Goal: Task Accomplishment & Management: Complete application form

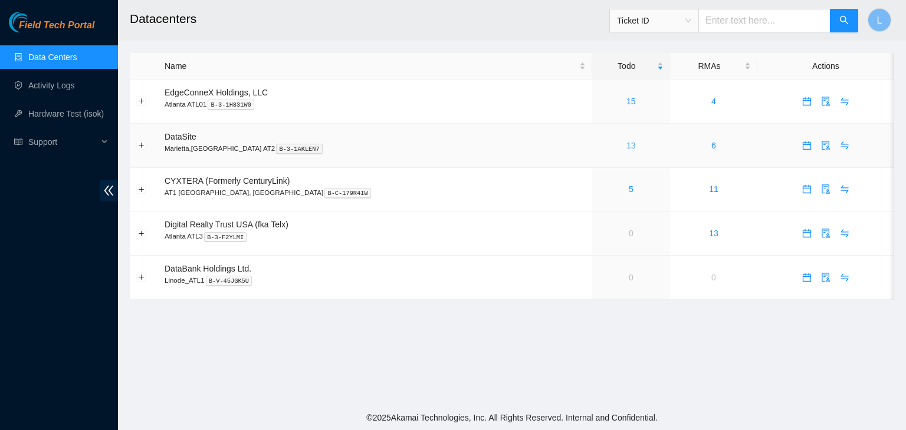
click at [626, 146] on link "13" at bounding box center [630, 145] width 9 height 9
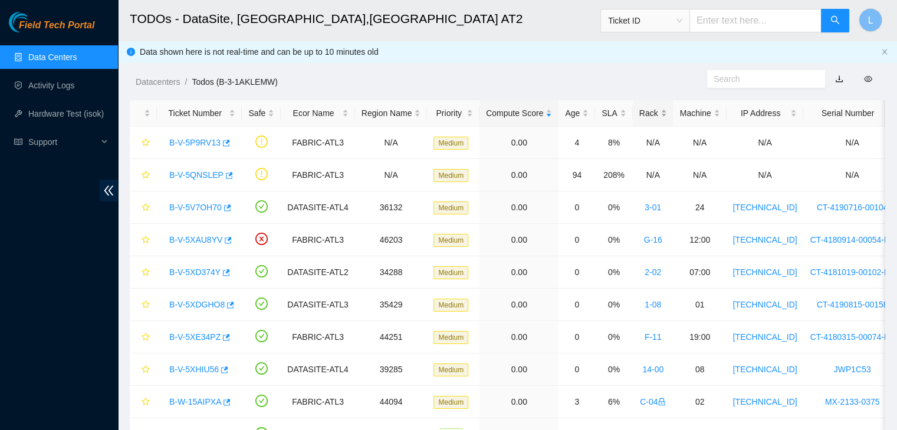
click at [643, 116] on div "Rack" at bounding box center [653, 113] width 28 height 13
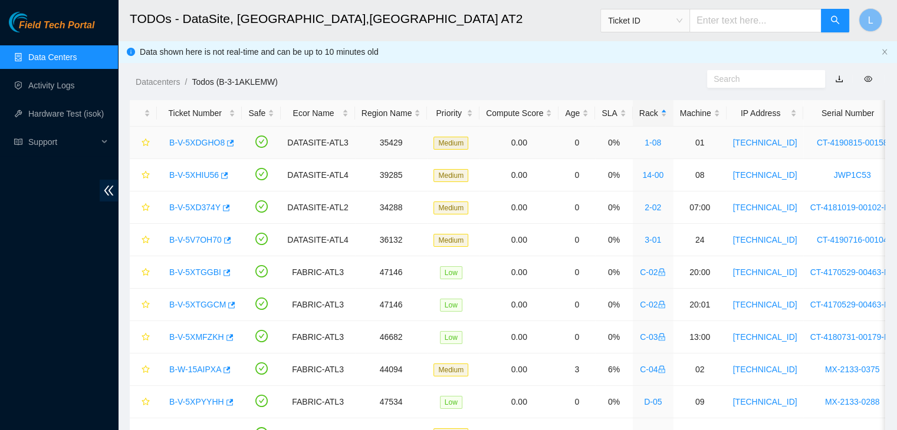
click at [209, 144] on link "B-V-5XDGHO8" at bounding box center [196, 142] width 55 height 9
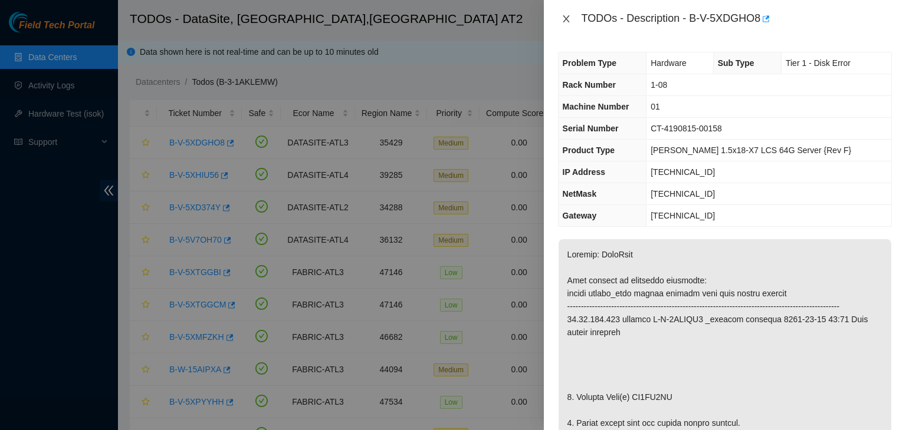
click at [566, 21] on icon "close" at bounding box center [565, 18] width 9 height 9
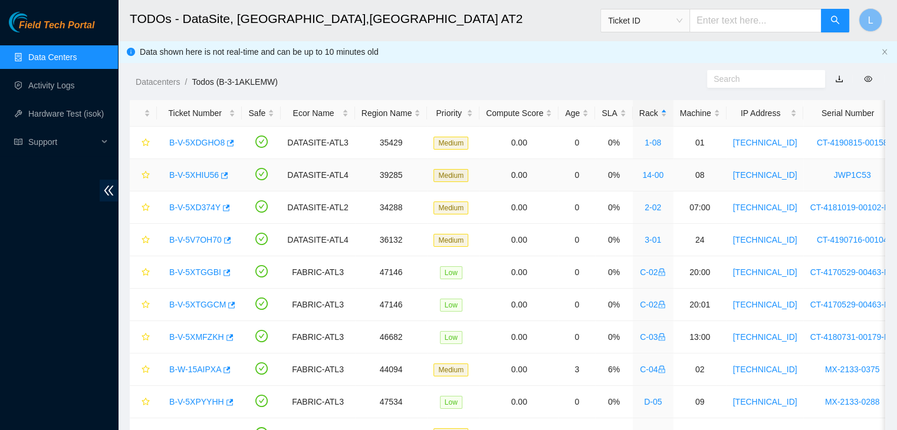
click at [206, 174] on link "B-V-5XHIU56" at bounding box center [194, 174] width 50 height 9
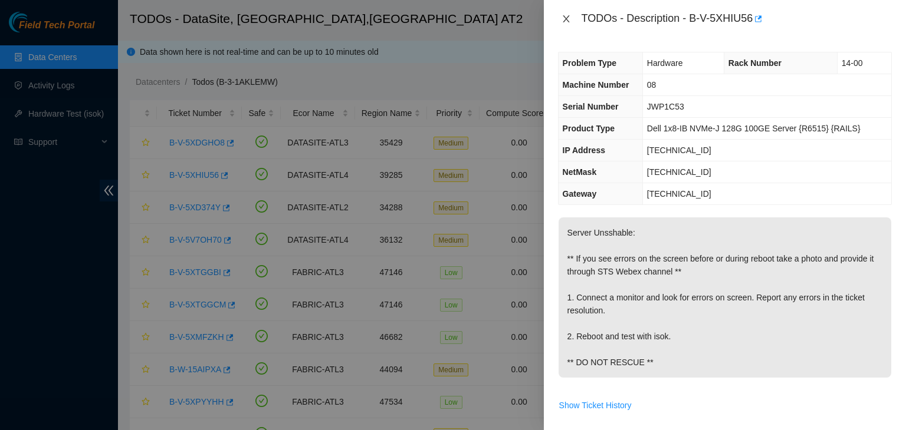
click at [565, 19] on icon "close" at bounding box center [565, 18] width 6 height 7
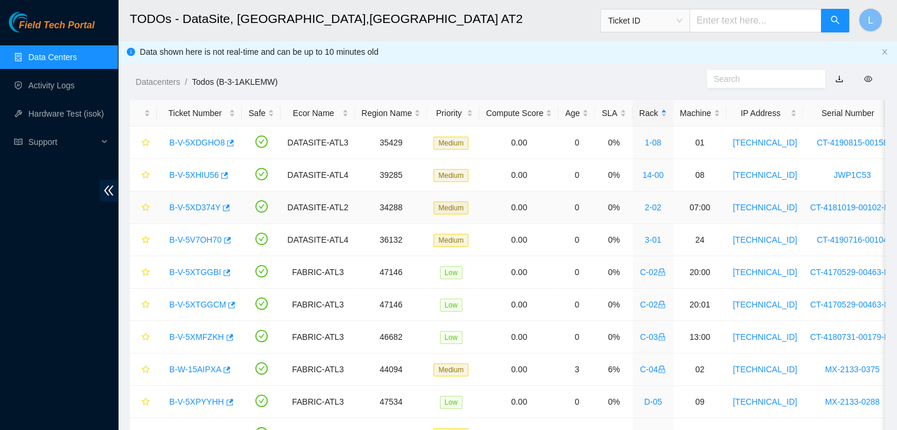
click at [206, 209] on link "B-V-5XD374Y" at bounding box center [194, 207] width 51 height 9
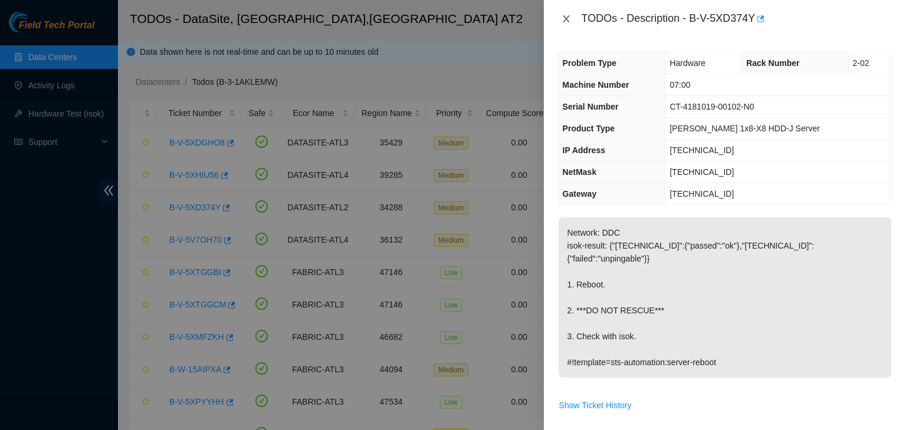
click at [566, 18] on icon "close" at bounding box center [565, 18] width 6 height 7
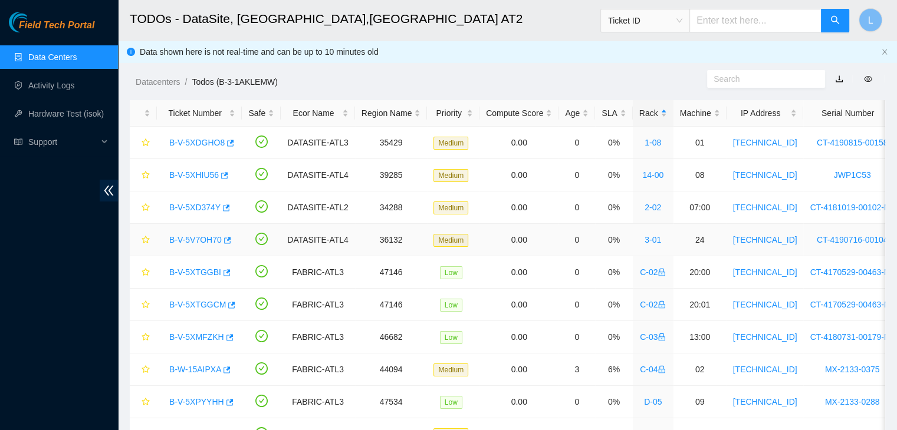
click at [207, 239] on link "B-V-5V7OH70" at bounding box center [195, 239] width 52 height 9
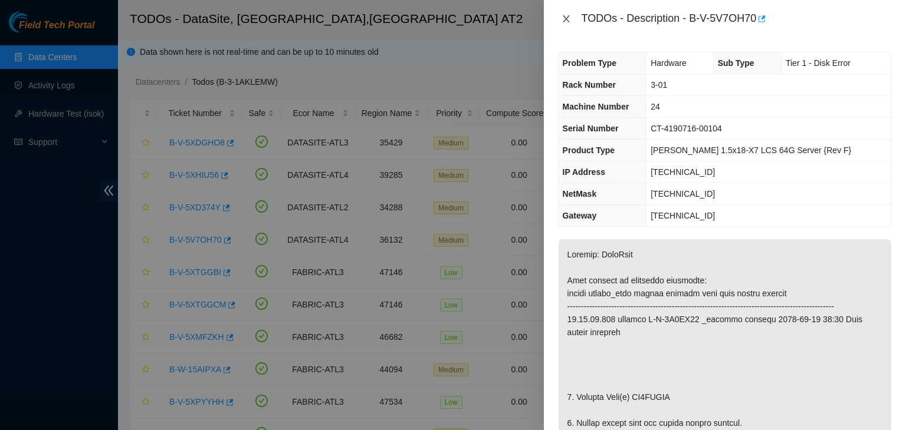
click at [568, 18] on icon "close" at bounding box center [565, 18] width 9 height 9
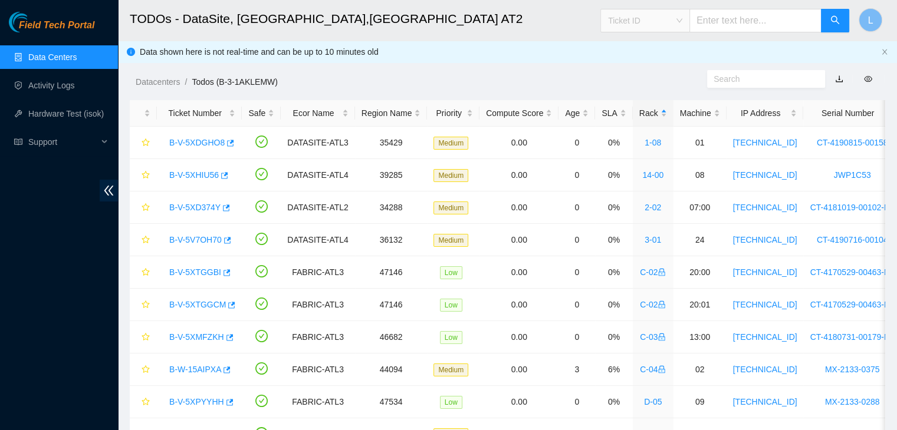
click at [682, 22] on span "Ticket ID" at bounding box center [645, 21] width 74 height 18
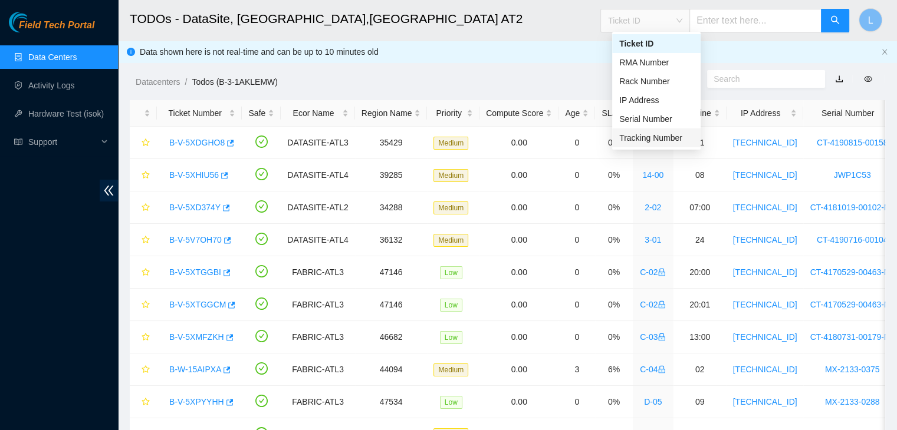
click at [656, 136] on div "Tracking Number" at bounding box center [656, 137] width 74 height 13
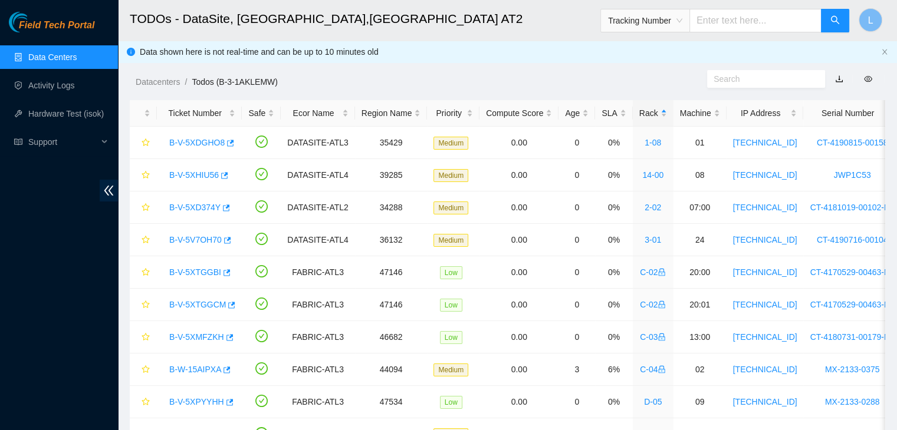
click at [745, 22] on input "text" at bounding box center [755, 21] width 132 height 24
type input "463470062608"
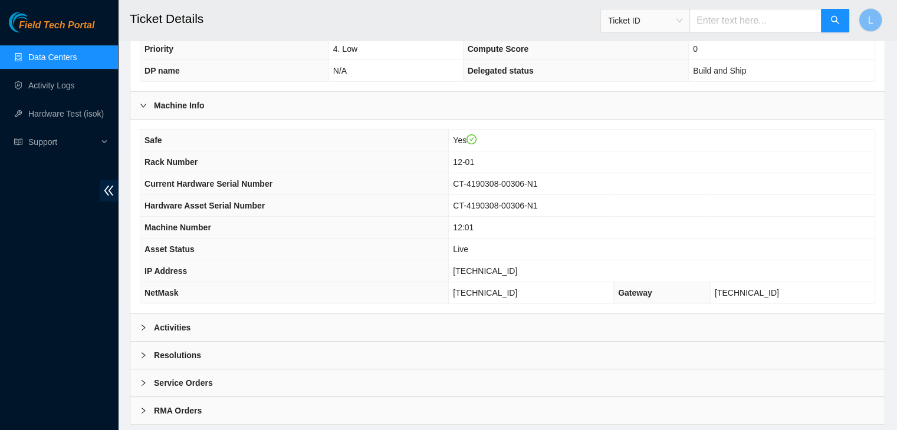
scroll to position [354, 0]
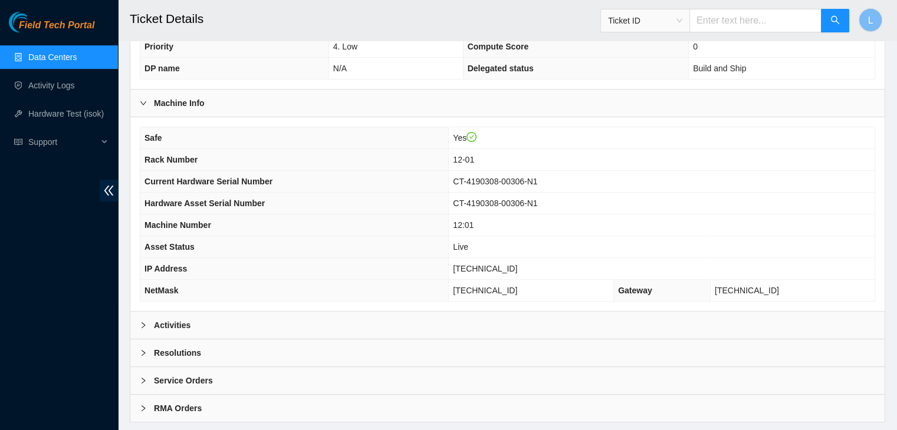
click at [147, 319] on div at bounding box center [147, 325] width 14 height 13
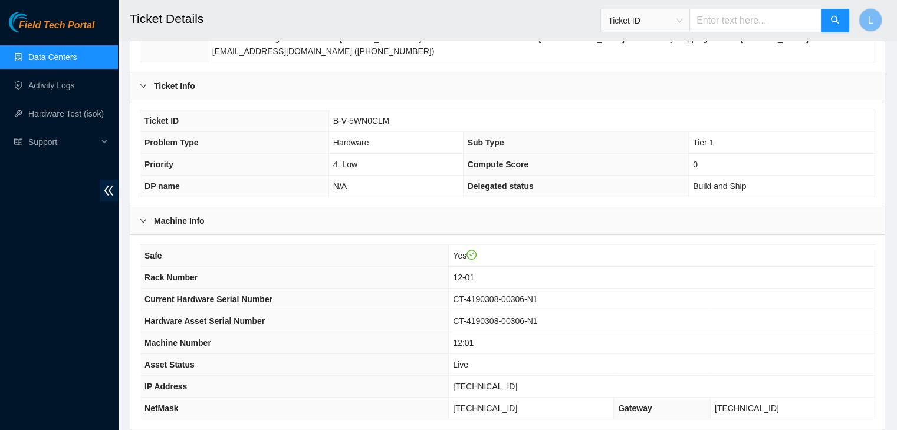
scroll to position [295, 0]
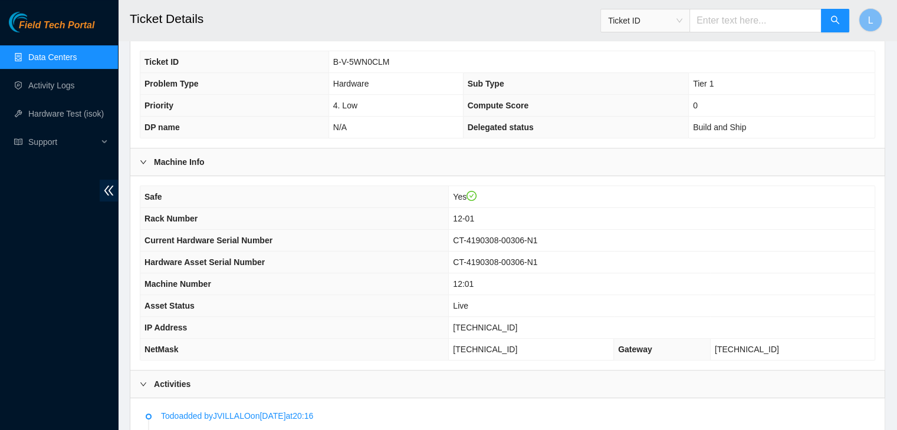
click at [682, 25] on span "Ticket ID" at bounding box center [645, 21] width 74 height 18
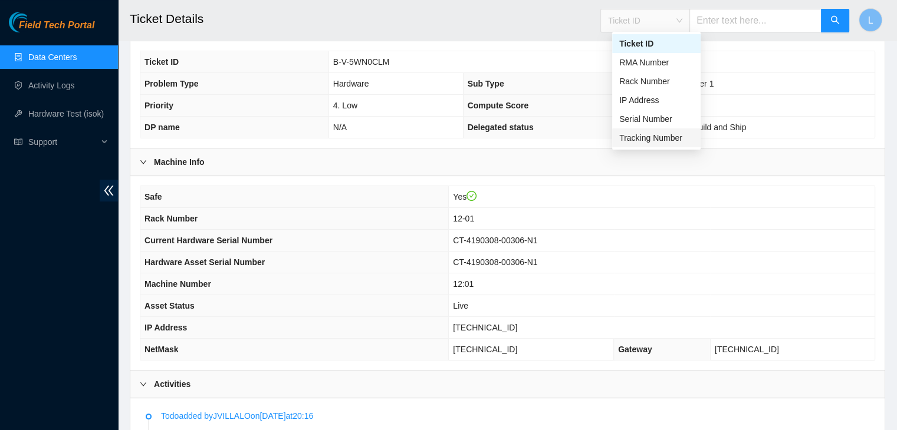
click at [665, 142] on div "Tracking Number" at bounding box center [656, 137] width 74 height 13
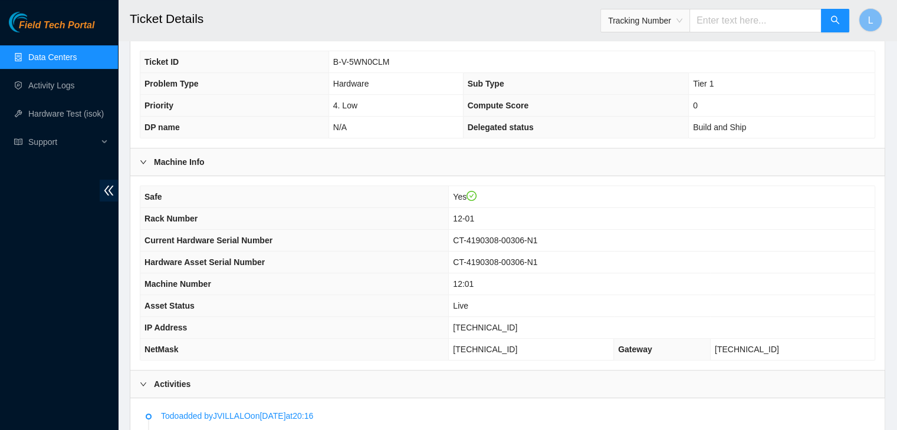
click at [714, 24] on input "text" at bounding box center [755, 21] width 132 height 24
type input "450826222008"
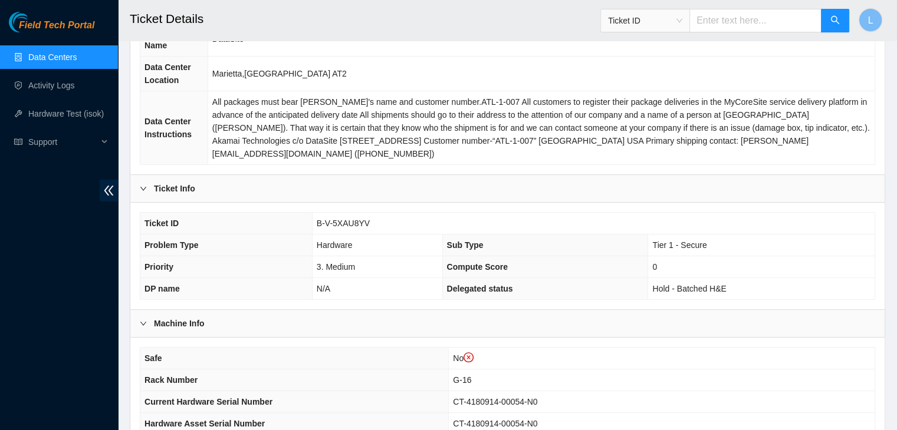
scroll to position [177, 0]
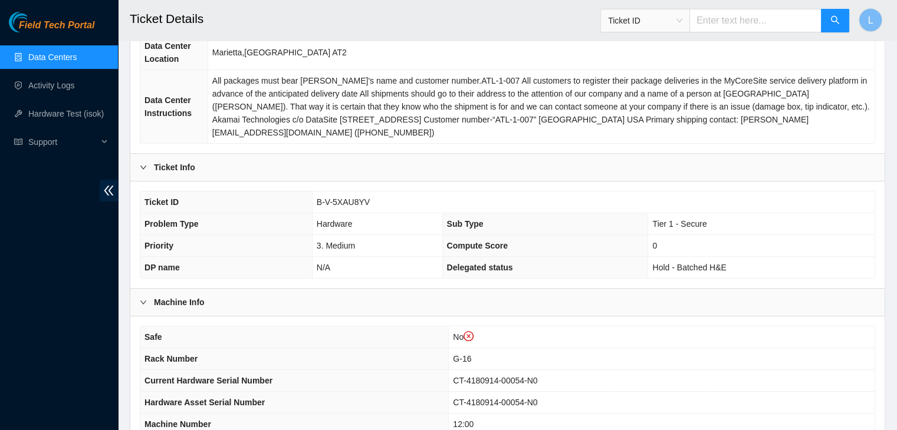
click at [682, 24] on span "Ticket ID" at bounding box center [645, 21] width 74 height 18
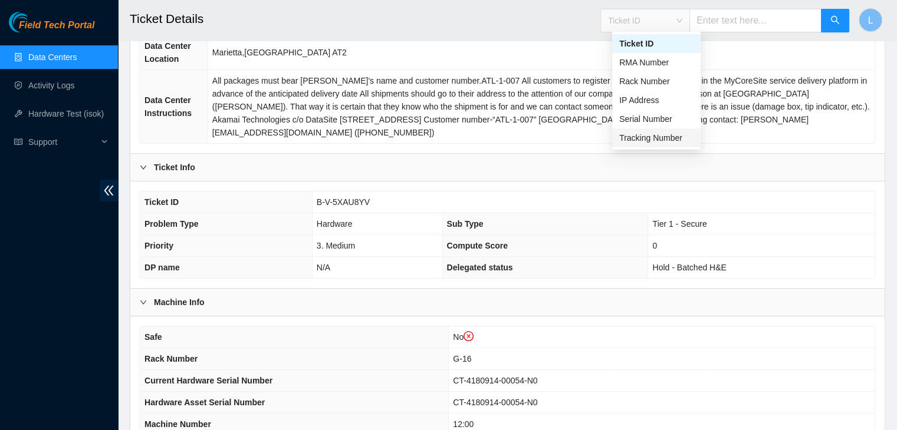
click at [669, 142] on div "Tracking Number" at bounding box center [656, 137] width 74 height 13
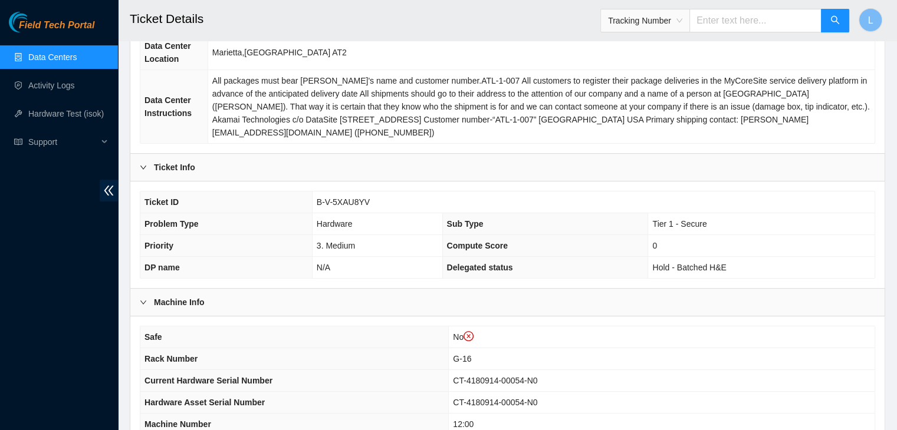
click at [738, 23] on input "text" at bounding box center [755, 21] width 132 height 24
type input "450826222626"
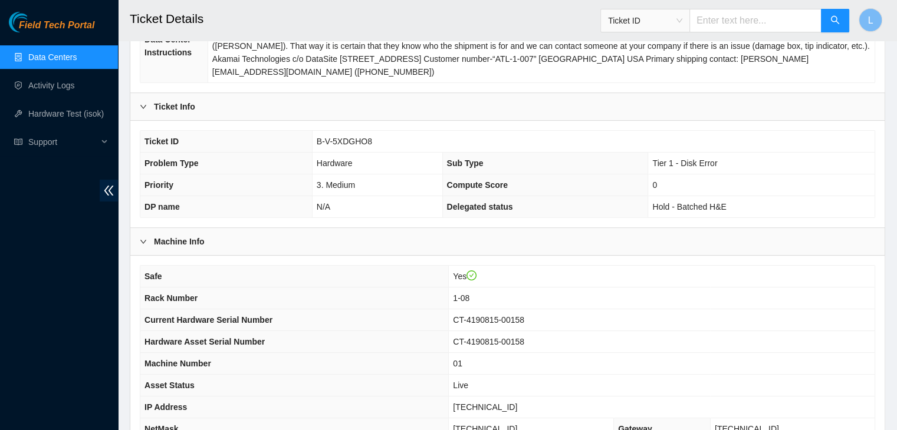
scroll to position [236, 0]
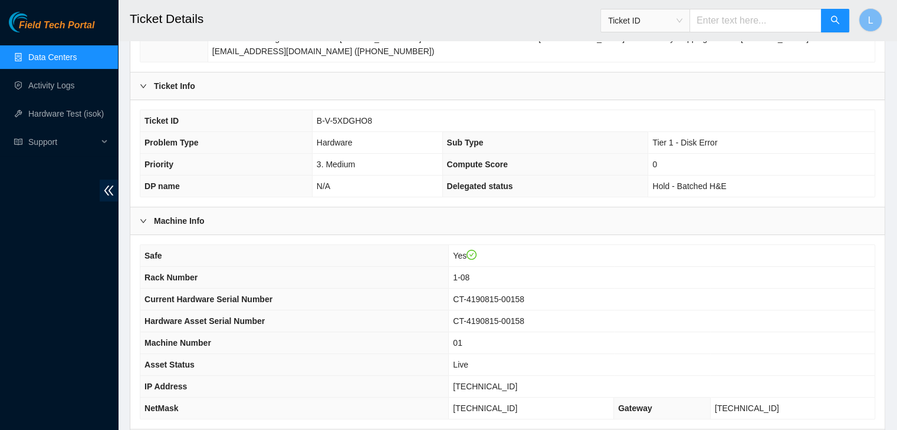
click at [682, 24] on span "Ticket ID" at bounding box center [645, 21] width 74 height 18
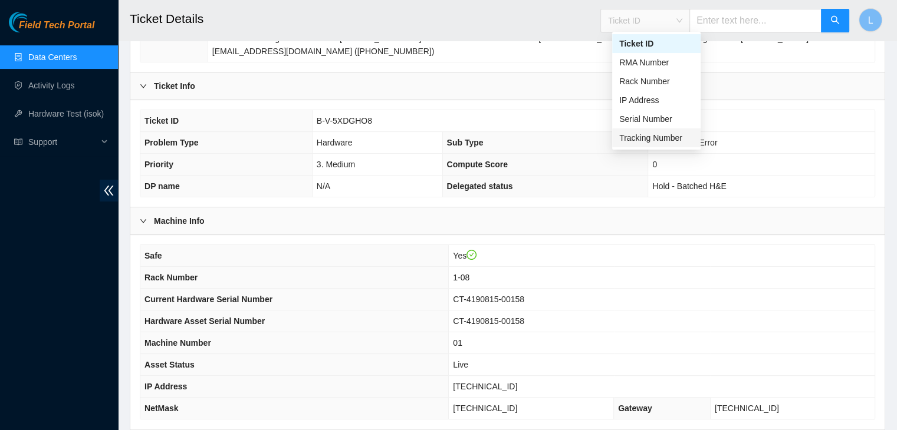
click at [670, 137] on div "Tracking Number" at bounding box center [656, 137] width 74 height 13
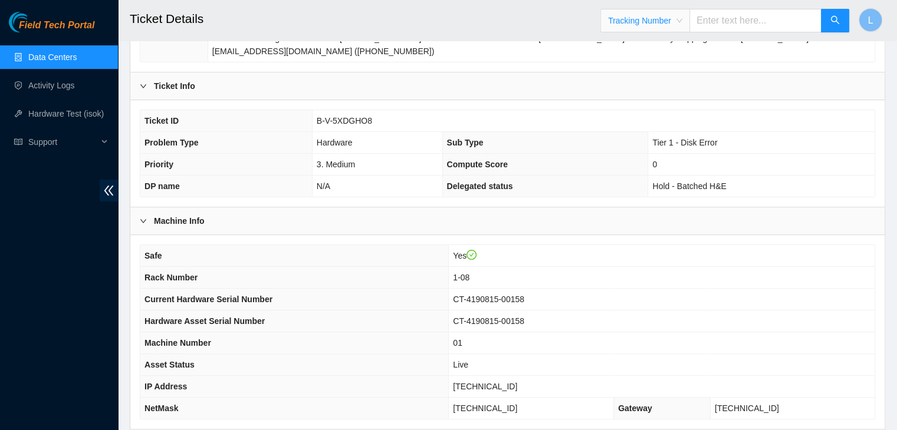
click at [716, 24] on input "text" at bounding box center [755, 21] width 132 height 24
type input "463470058947"
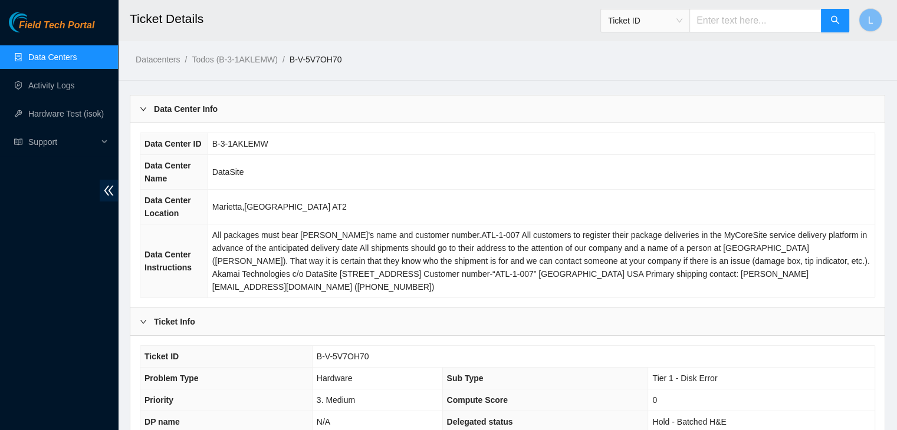
click at [53, 60] on link "Data Centers" at bounding box center [52, 56] width 48 height 9
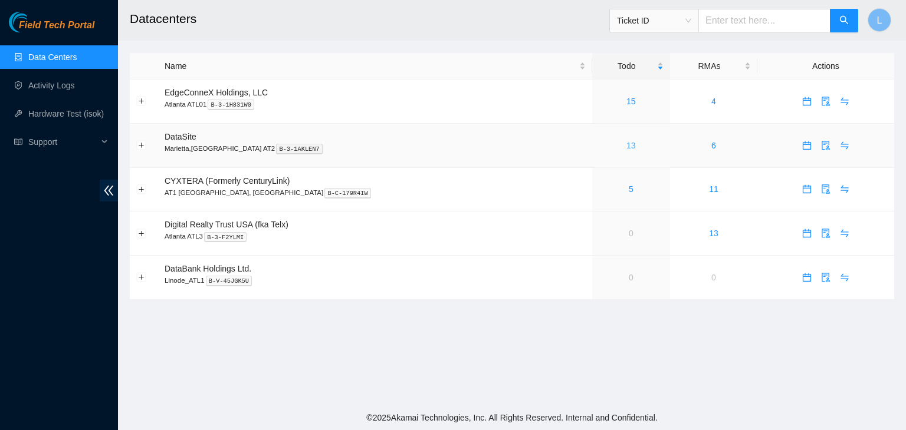
click at [626, 148] on link "13" at bounding box center [630, 145] width 9 height 9
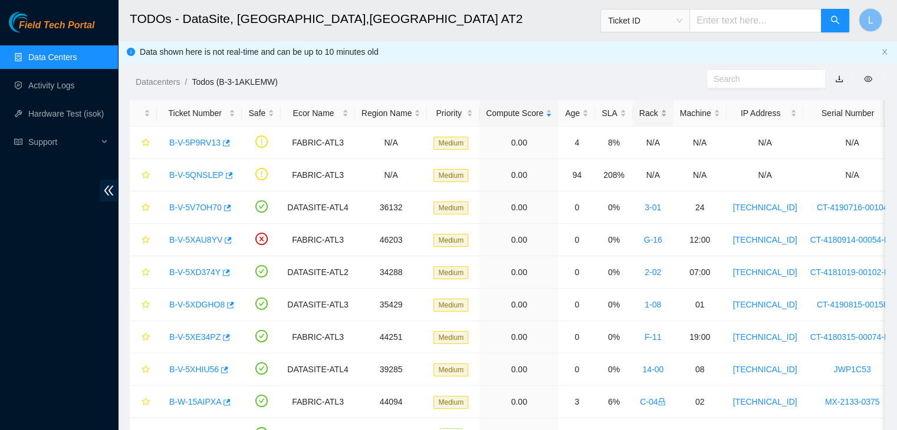
click at [639, 111] on div "Rack" at bounding box center [653, 113] width 28 height 13
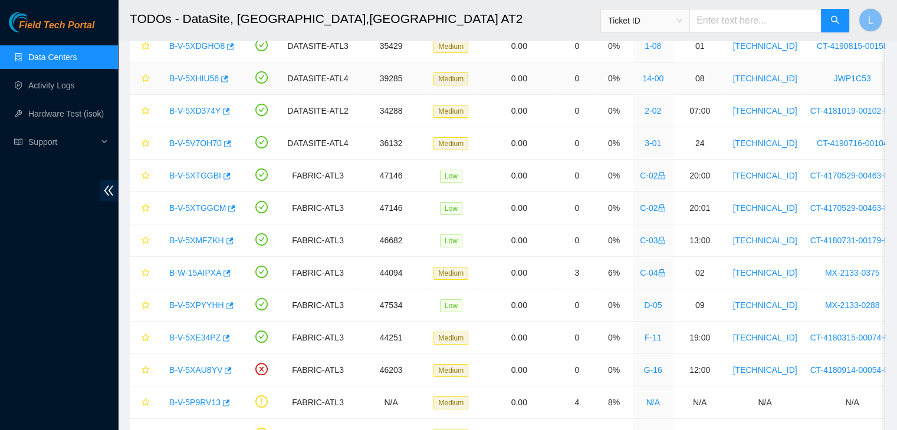
scroll to position [118, 0]
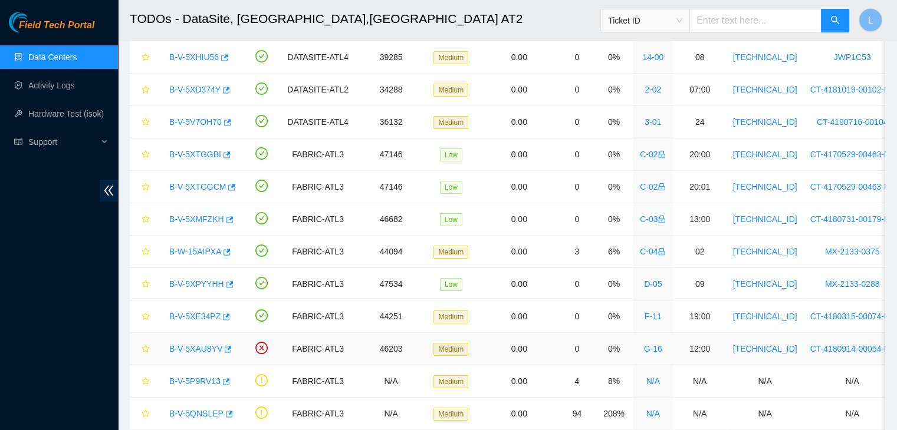
click at [184, 347] on link "B-V-5XAU8YV" at bounding box center [195, 348] width 53 height 9
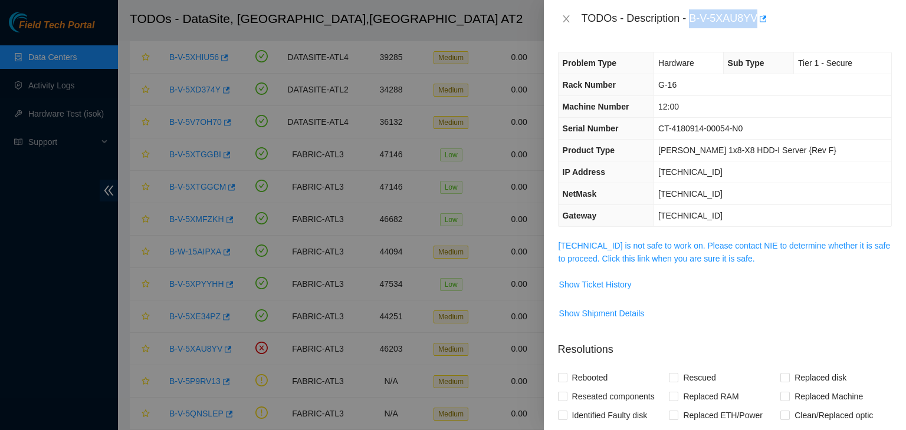
drag, startPoint x: 690, startPoint y: 22, endPoint x: 756, endPoint y: 24, distance: 66.7
click at [756, 24] on div "TODOs - Description - B-V-5XAU8YV" at bounding box center [736, 18] width 310 height 19
copy div "B-V-5XAU8YV"
click at [566, 19] on icon "close" at bounding box center [565, 18] width 6 height 7
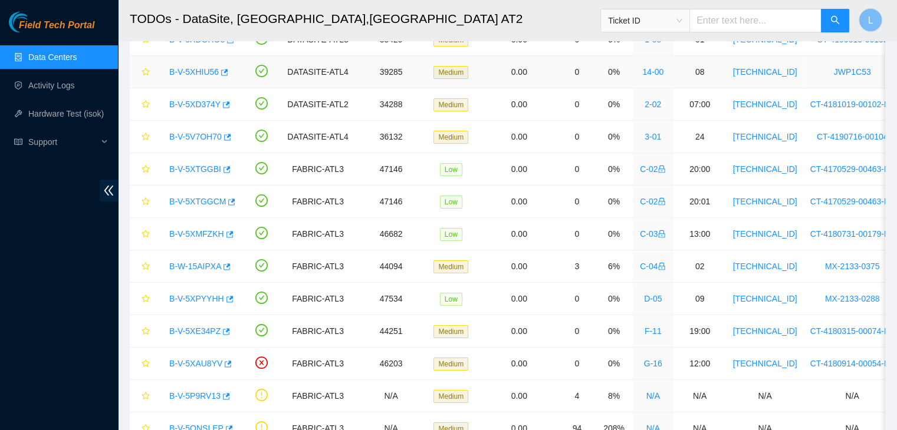
scroll to position [44, 0]
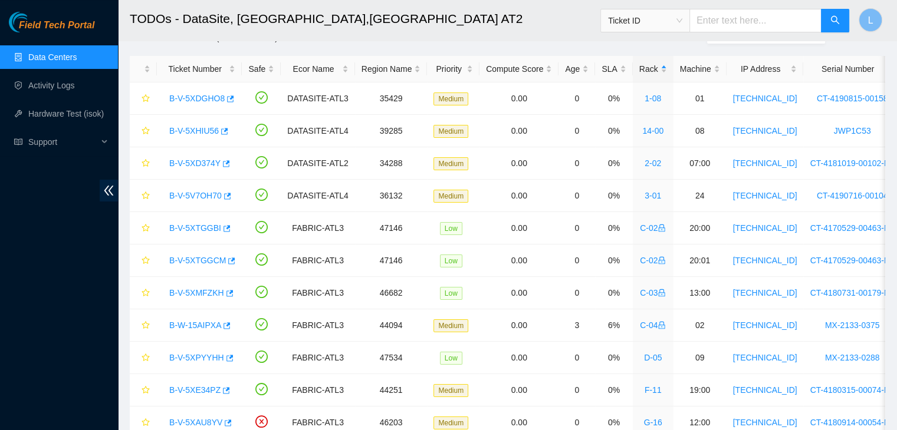
click at [62, 62] on link "Data Centers" at bounding box center [52, 56] width 48 height 9
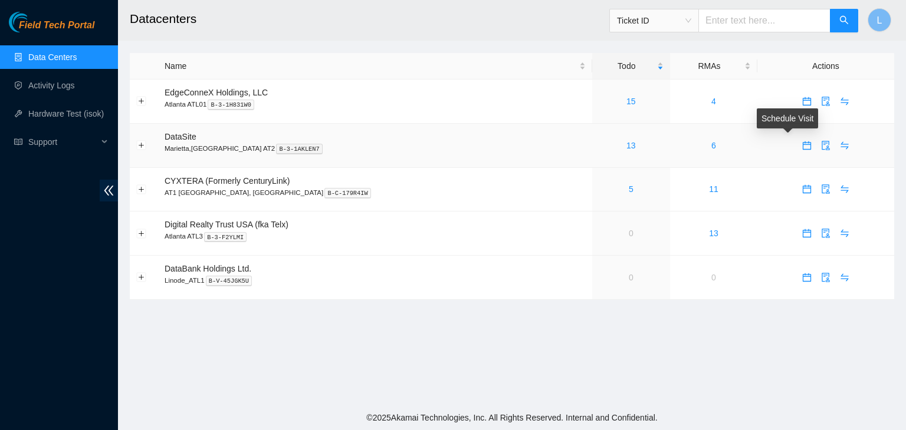
click at [803, 144] on icon "calendar" at bounding box center [806, 143] width 7 height 1
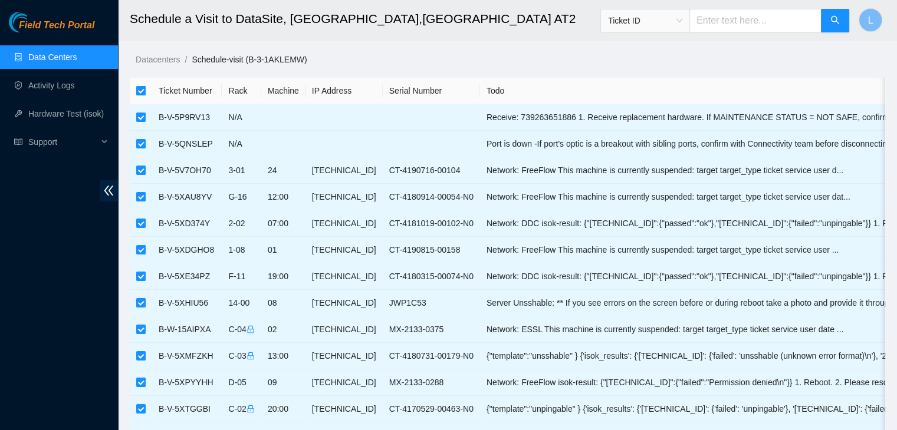
click at [143, 93] on input "checkbox" at bounding box center [140, 90] width 9 height 9
checkbox input "false"
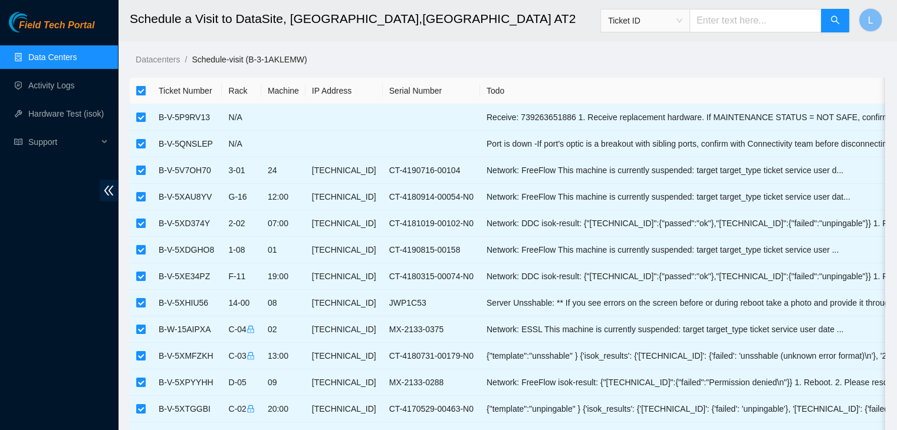
checkbox input "false"
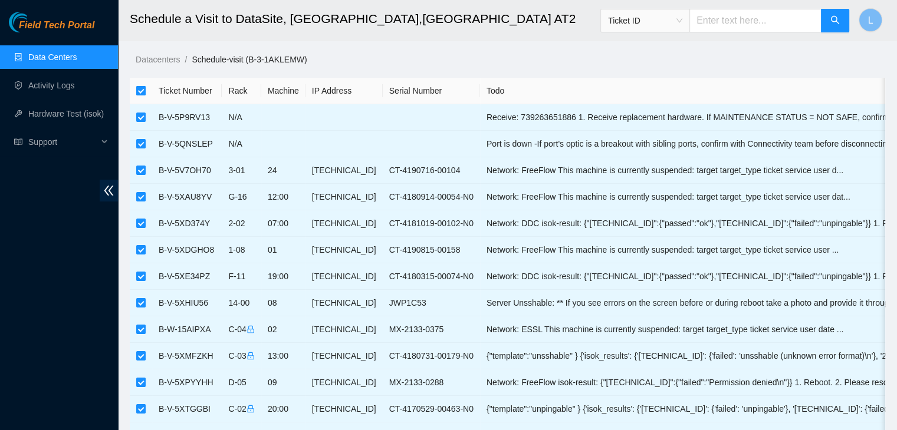
checkbox input "false"
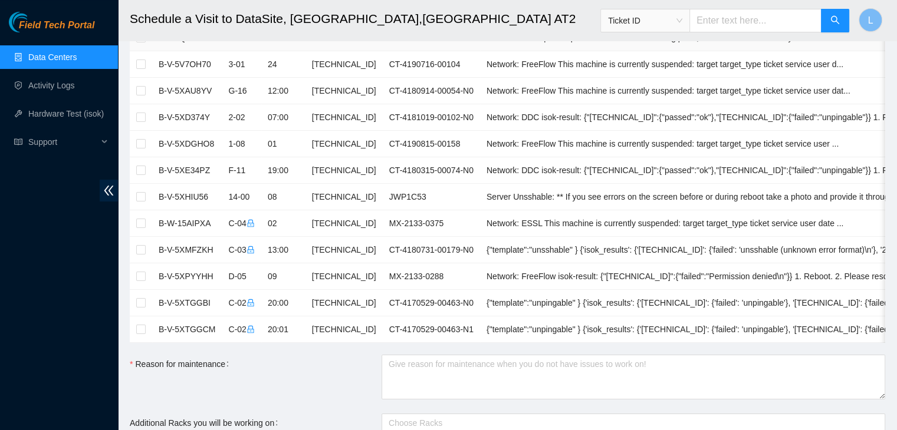
scroll to position [118, 0]
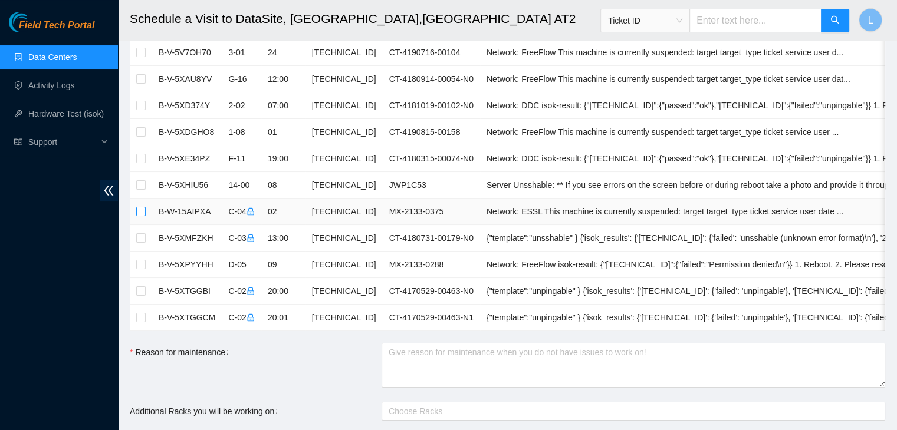
click at [137, 210] on input "checkbox" at bounding box center [140, 211] width 9 height 9
checkbox input "true"
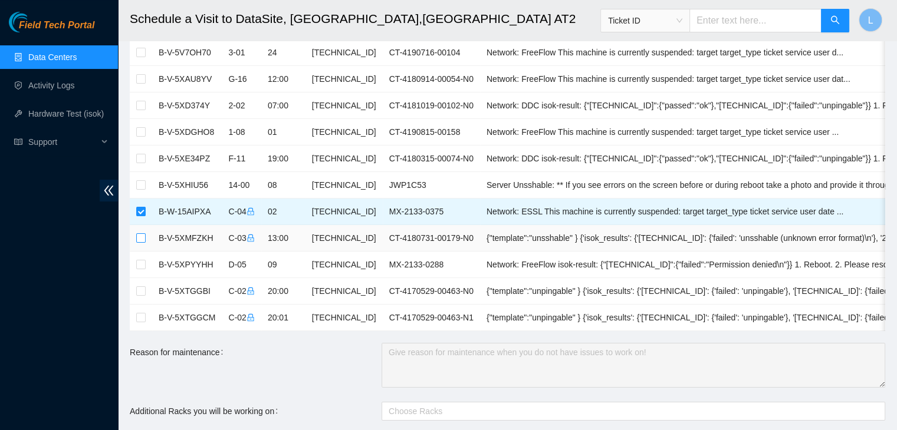
click at [137, 233] on input "checkbox" at bounding box center [140, 237] width 9 height 9
checkbox input "true"
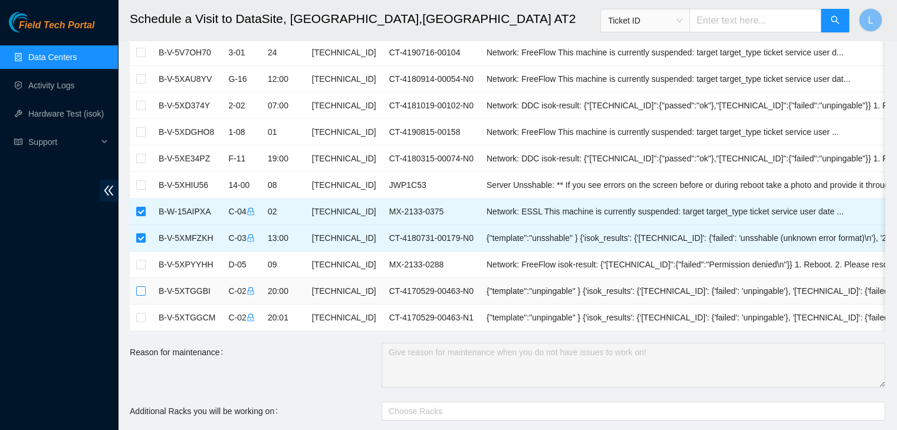
click at [145, 290] on input "checkbox" at bounding box center [140, 291] width 9 height 9
checkbox input "true"
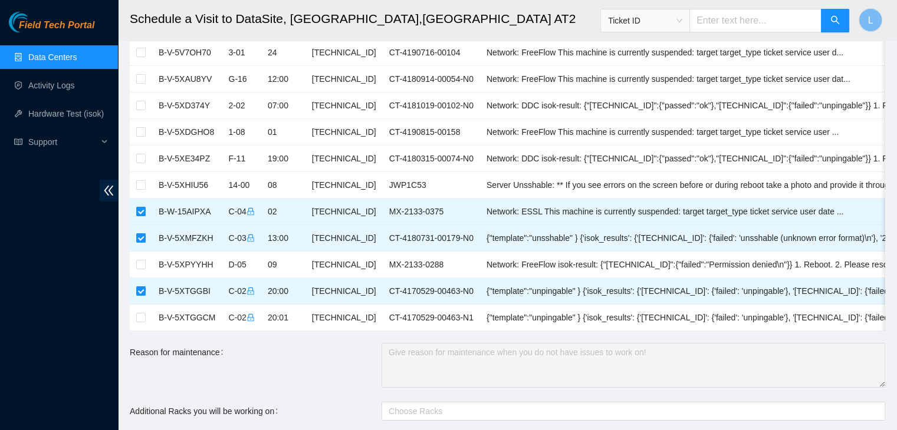
click at [64, 61] on link "Data Centers" at bounding box center [52, 56] width 48 height 9
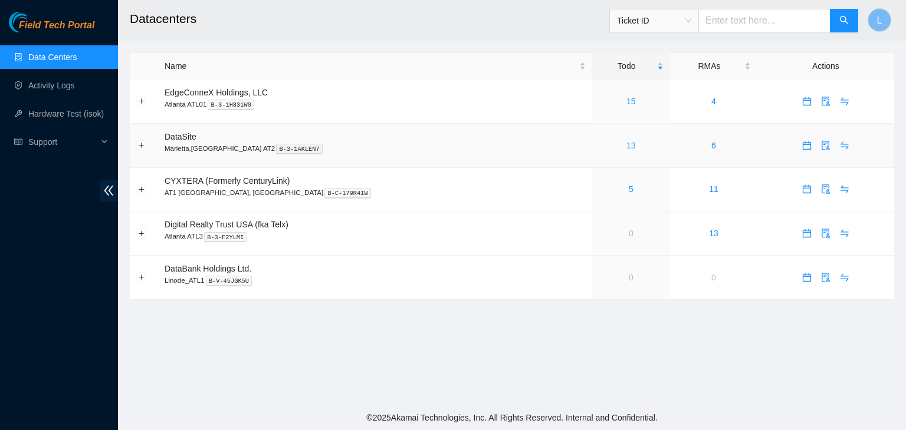
click at [626, 147] on link "13" at bounding box center [630, 145] width 9 height 9
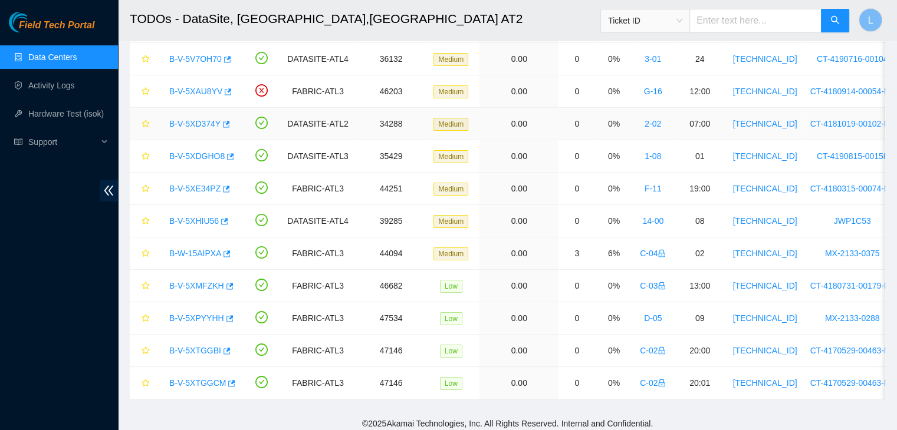
scroll to position [162, 0]
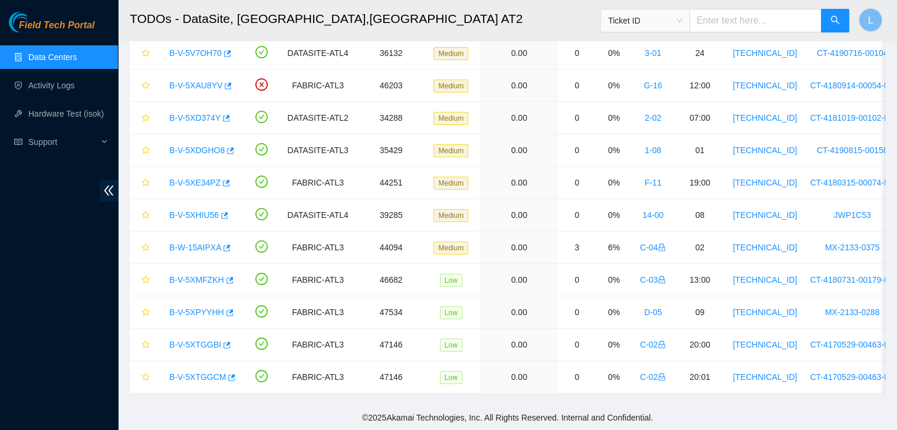
click at [58, 57] on link "Data Centers" at bounding box center [52, 56] width 48 height 9
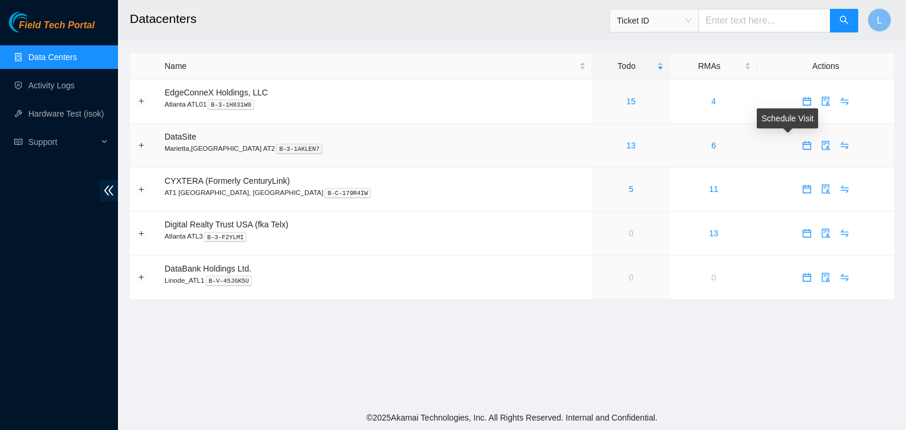
click at [802, 149] on icon "calendar" at bounding box center [806, 145] width 9 height 9
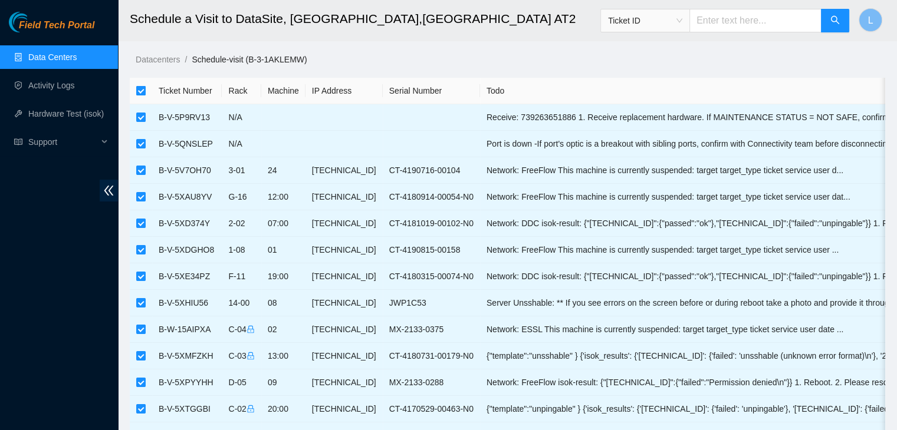
click at [144, 95] on input "checkbox" at bounding box center [140, 90] width 9 height 9
checkbox input "false"
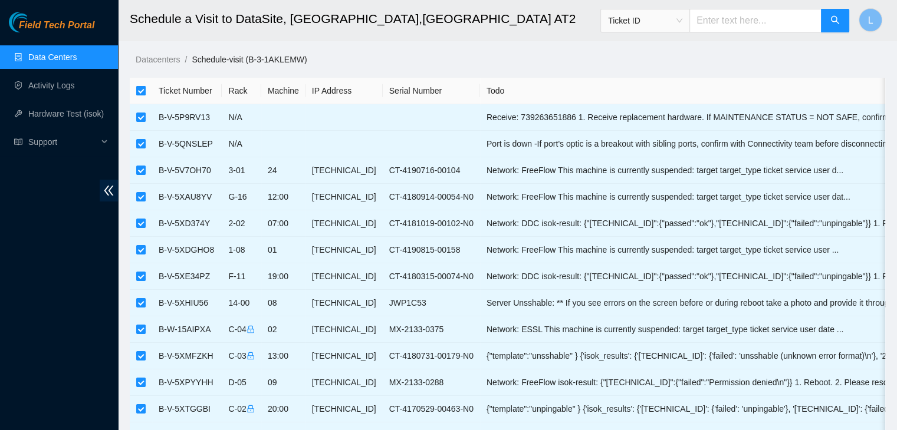
checkbox input "false"
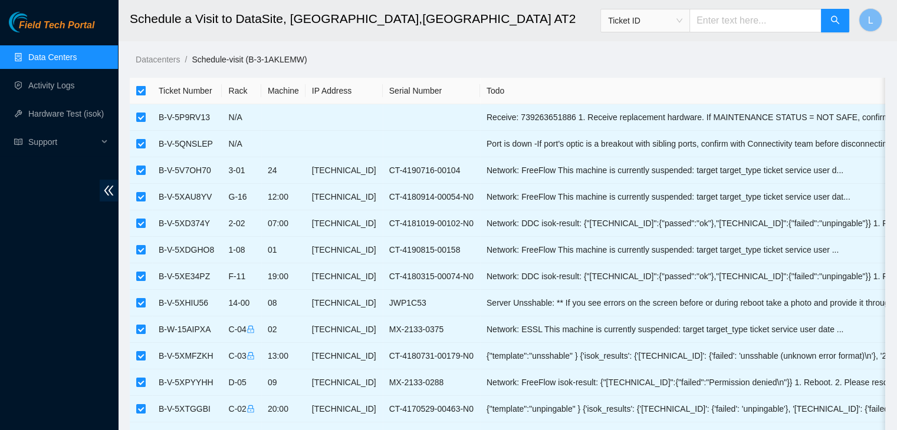
checkbox input "false"
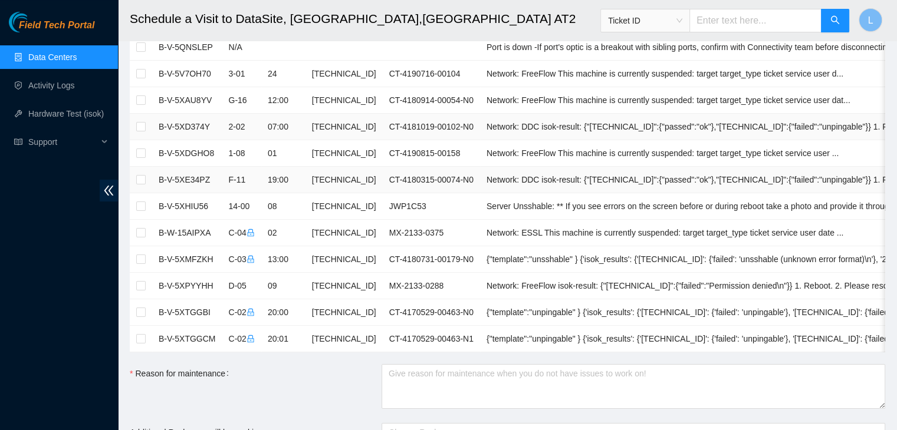
scroll to position [118, 0]
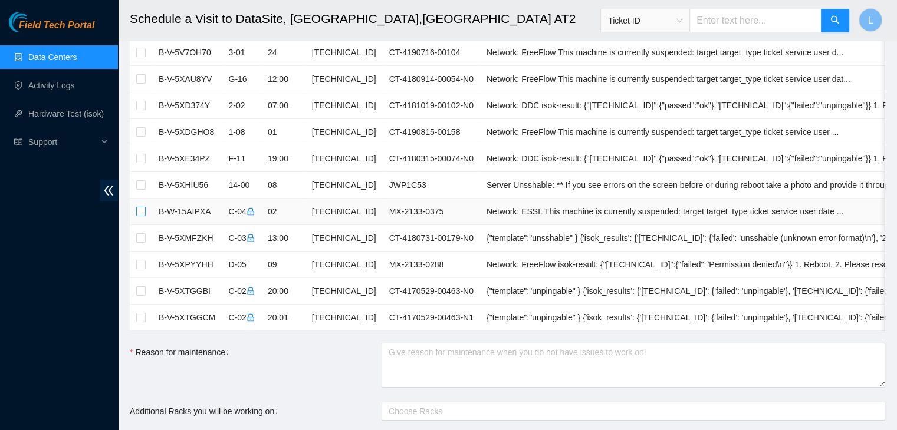
click at [141, 211] on input "checkbox" at bounding box center [140, 211] width 9 height 9
checkbox input "true"
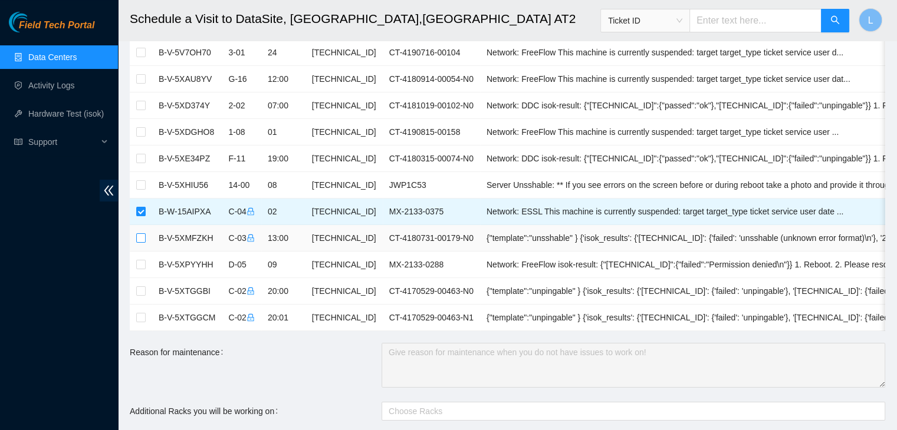
click at [137, 236] on input "checkbox" at bounding box center [140, 237] width 9 height 9
checkbox input "true"
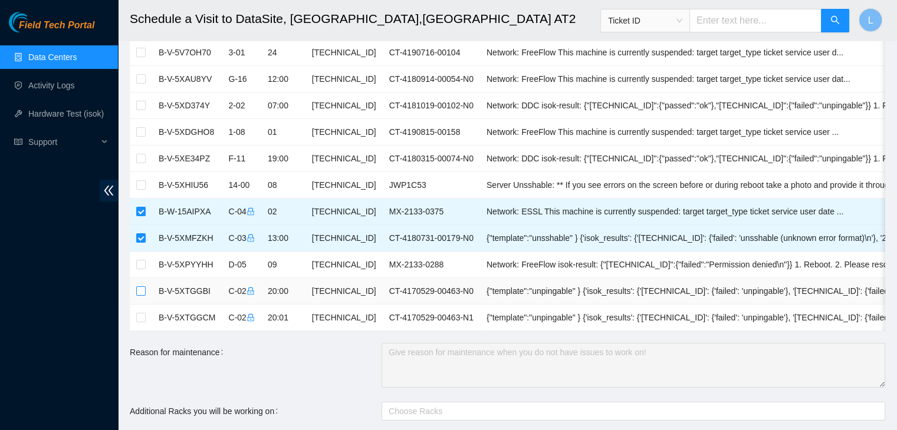
click at [141, 291] on input "checkbox" at bounding box center [140, 291] width 9 height 9
checkbox input "true"
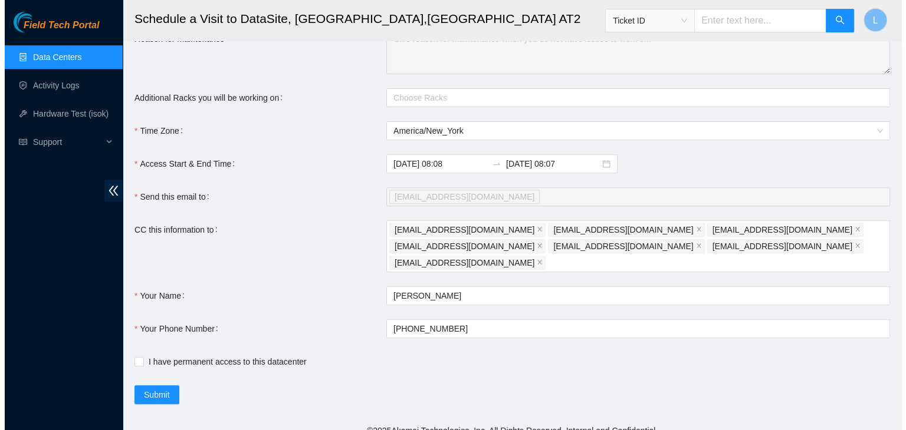
scroll to position [435, 0]
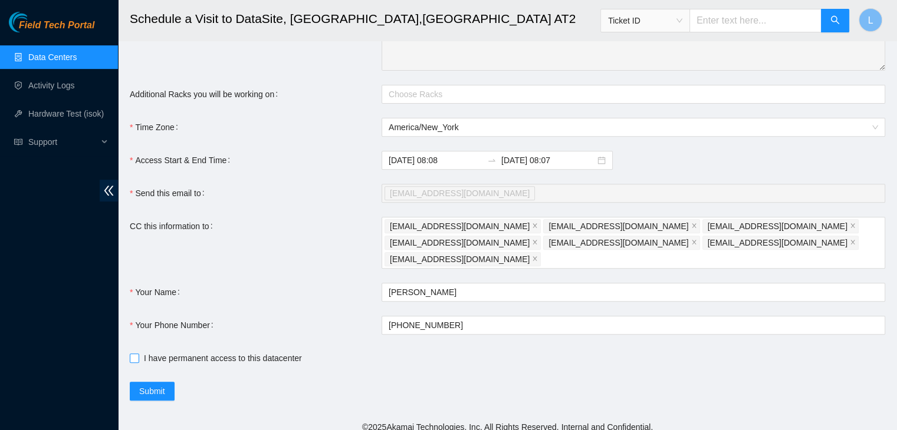
click at [133, 354] on input "I have permanent access to this datacenter" at bounding box center [134, 358] width 8 height 8
checkbox input "true"
click at [153, 385] on span "Submit" at bounding box center [152, 391] width 26 height 13
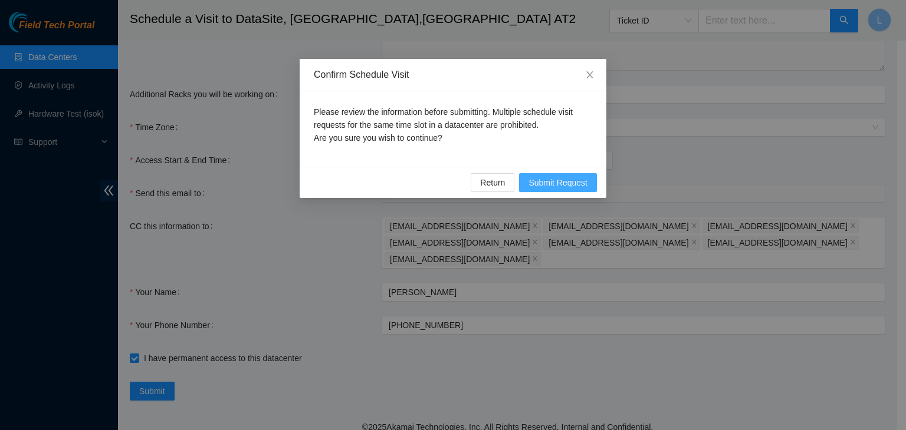
click at [543, 185] on span "Submit Request" at bounding box center [557, 182] width 59 height 13
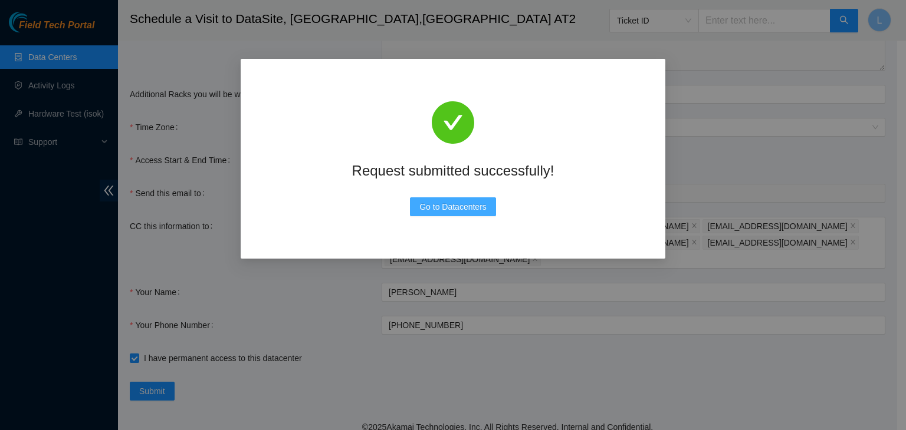
click at [469, 206] on span "Go to Datacenters" at bounding box center [452, 206] width 67 height 13
